Goal: Transaction & Acquisition: Purchase product/service

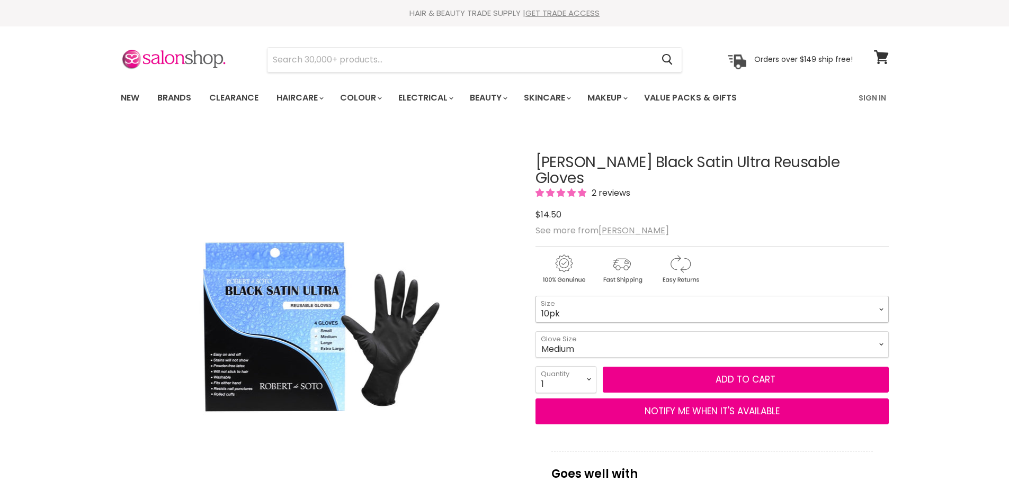
click at [561, 296] on select "4pk 10pk" at bounding box center [711, 309] width 353 height 26
click at [562, 296] on select "4pk 10pk" at bounding box center [711, 309] width 353 height 26
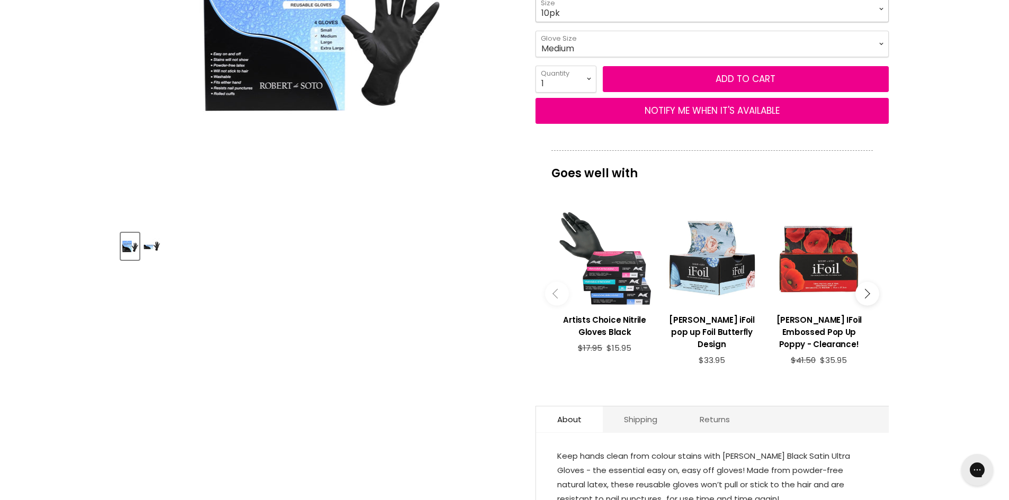
scroll to position [206, 0]
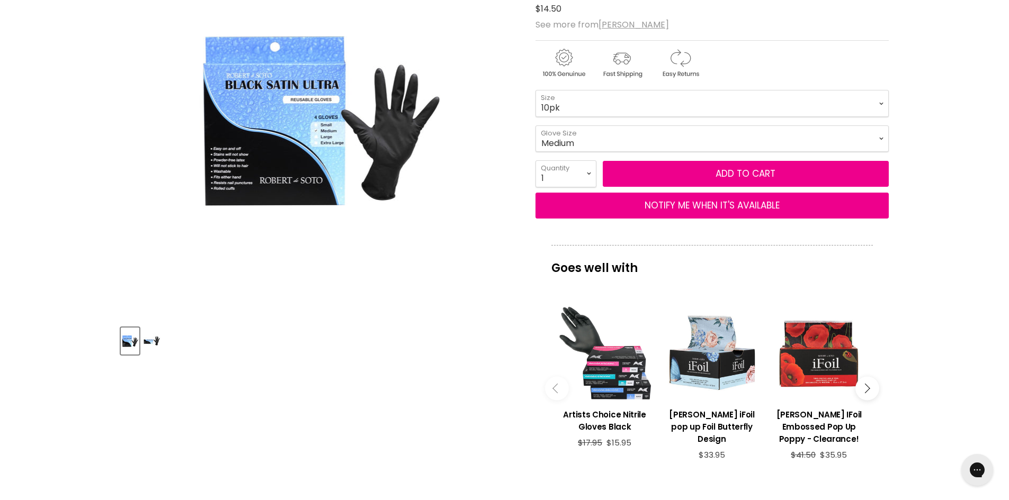
click at [863, 384] on icon "Main content" at bounding box center [865, 389] width 10 height 10
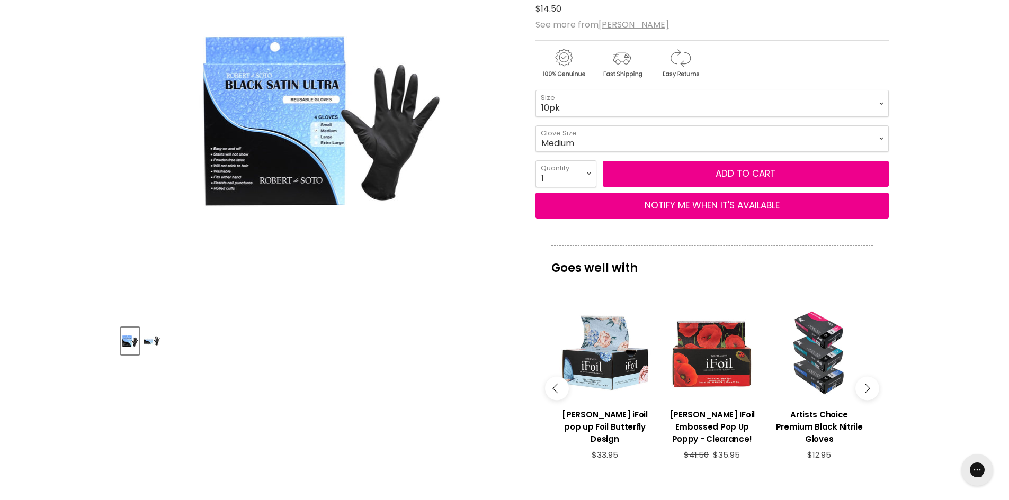
click at [864, 384] on icon "Main content" at bounding box center [865, 389] width 10 height 10
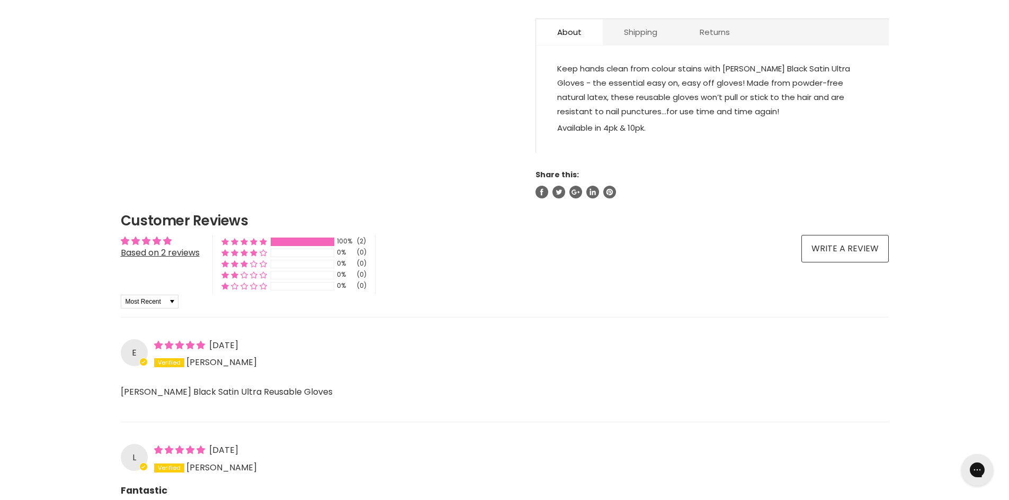
scroll to position [530, 0]
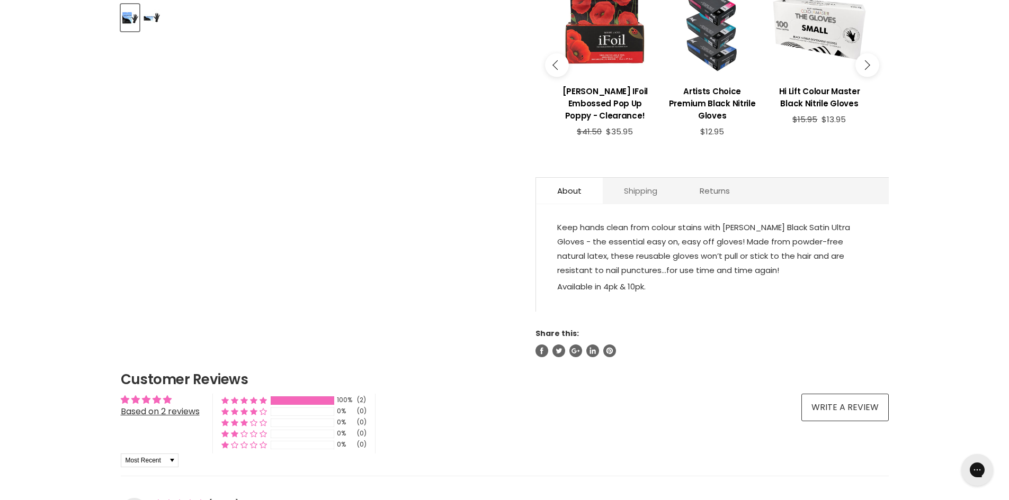
click at [637, 179] on link "Shipping" at bounding box center [641, 191] width 76 height 26
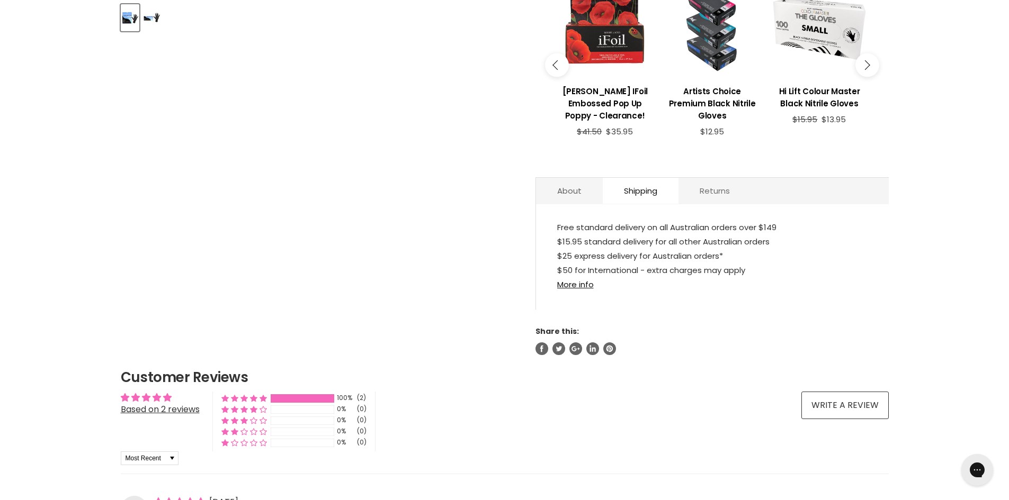
click at [705, 178] on link "Returns" at bounding box center [714, 191] width 73 height 26
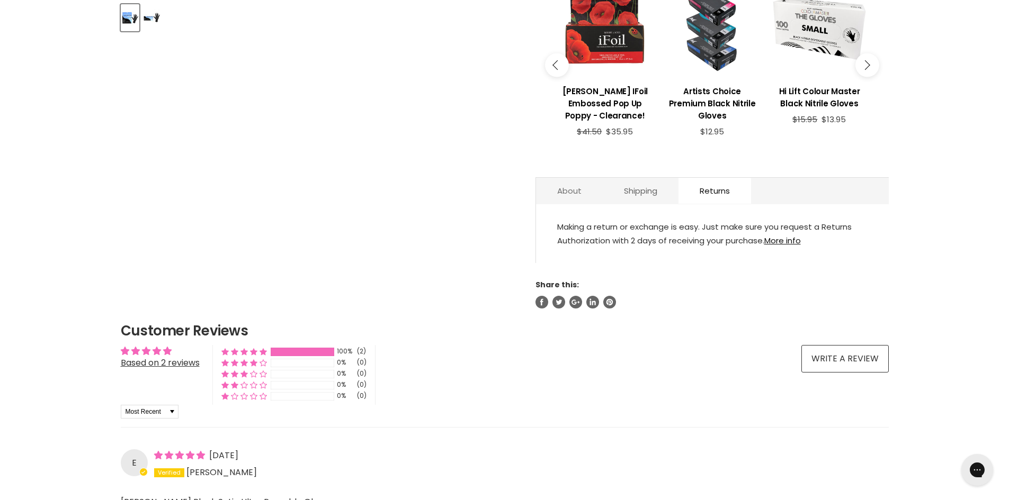
click at [578, 178] on link "About" at bounding box center [569, 191] width 67 height 26
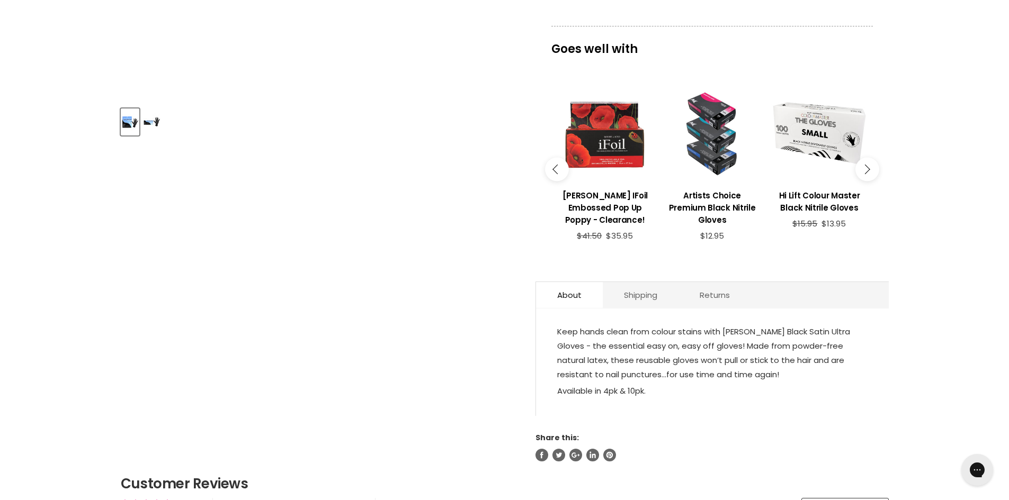
scroll to position [424, 0]
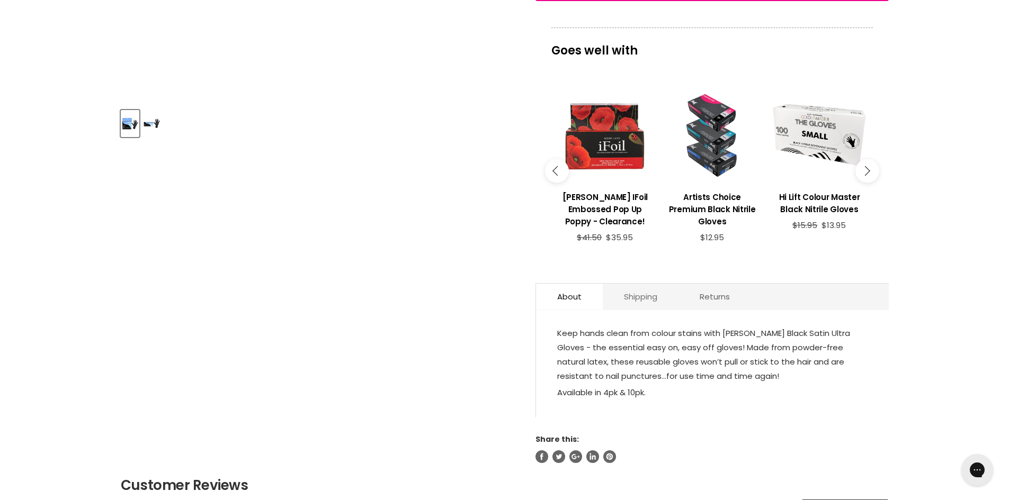
click at [642, 288] on link "Shipping" at bounding box center [641, 297] width 76 height 26
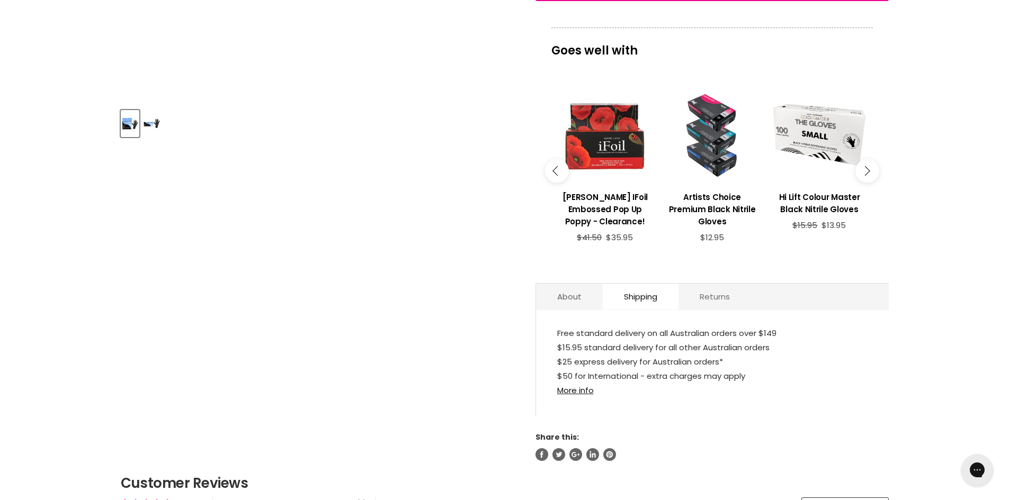
click at [708, 284] on link "Returns" at bounding box center [714, 297] width 73 height 26
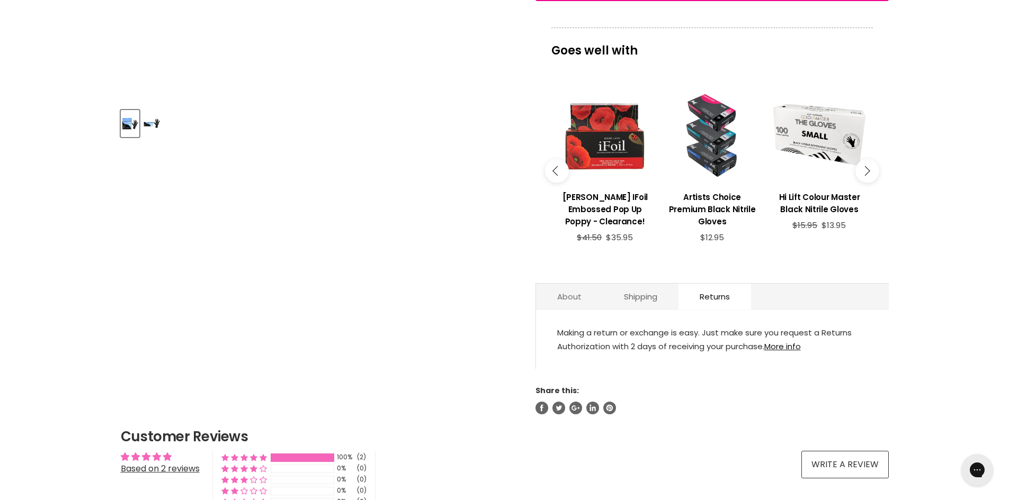
click at [561, 288] on link "About" at bounding box center [569, 297] width 67 height 26
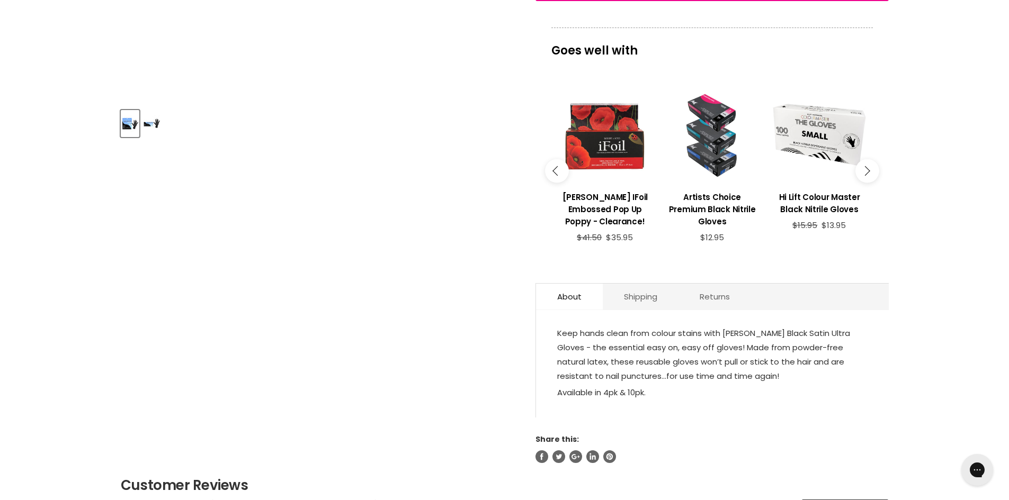
scroll to position [106, 0]
